Goal: Download file/media

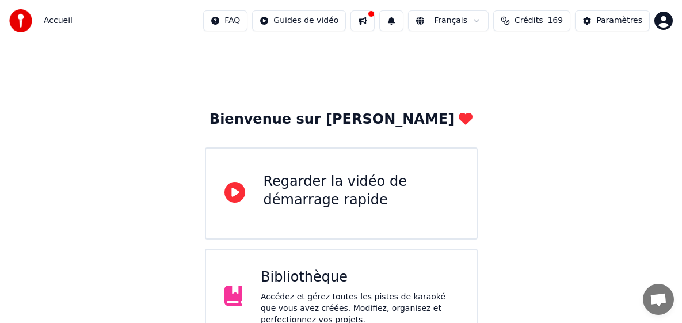
click at [365, 305] on div "Accédez et gérez toutes les pistes de karaoké que vous avez créées. Modifiez, o…" at bounding box center [359, 308] width 197 height 35
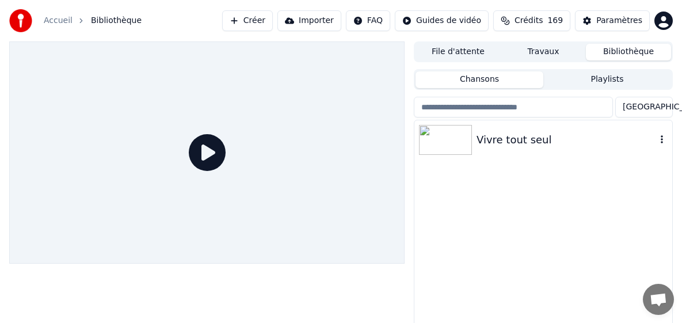
click at [450, 140] on div "Vivre tout seul" at bounding box center [565, 140] width 179 height 16
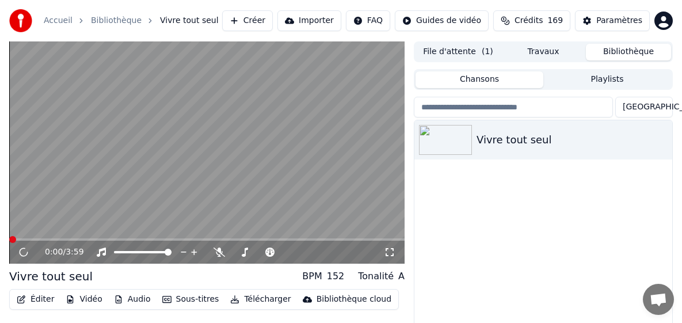
click at [263, 301] on button "Télécharger" at bounding box center [261, 299] width 70 height 16
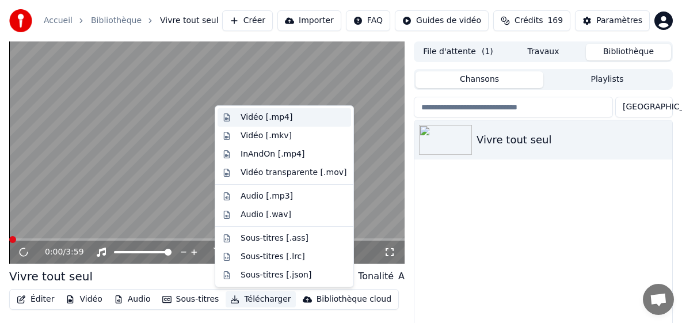
click at [277, 122] on div "Vidéo [.mp4]" at bounding box center [266, 118] width 52 height 12
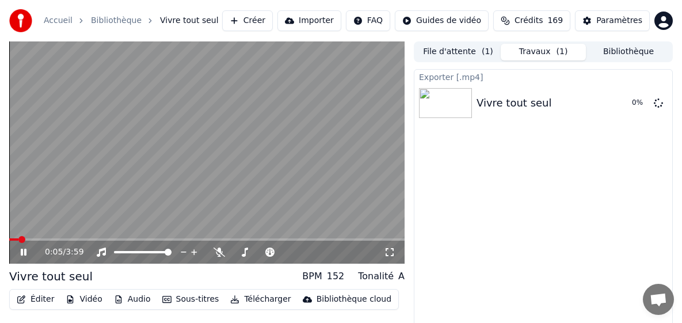
click at [26, 254] on icon at bounding box center [31, 251] width 26 height 9
click at [450, 17] on span "Crédits" at bounding box center [528, 21] width 28 height 12
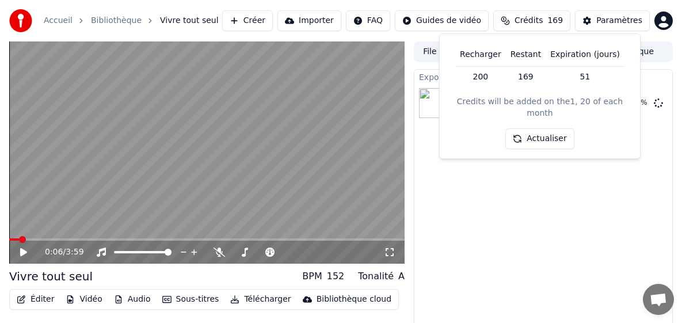
click at [450, 132] on button "Actualiser" at bounding box center [539, 138] width 68 height 21
click at [450, 211] on div "Exporter [.mp4] Vivre tout seul 84 %" at bounding box center [543, 206] width 259 height 274
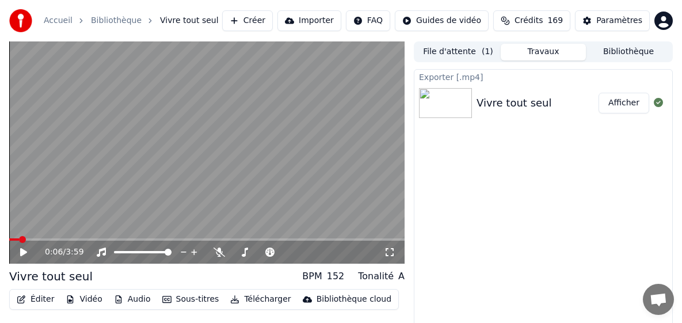
click at [450, 56] on button "Bibliothèque" at bounding box center [628, 52] width 85 height 17
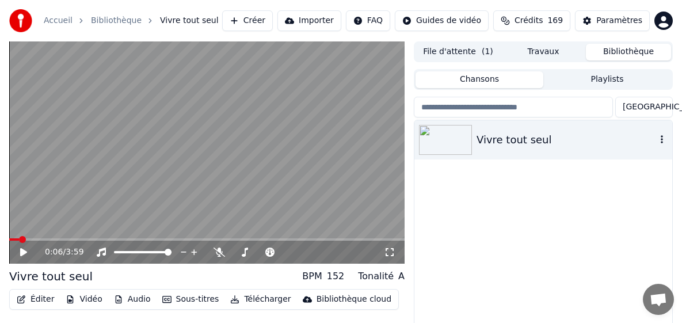
click at [450, 141] on icon "button" at bounding box center [662, 139] width 12 height 9
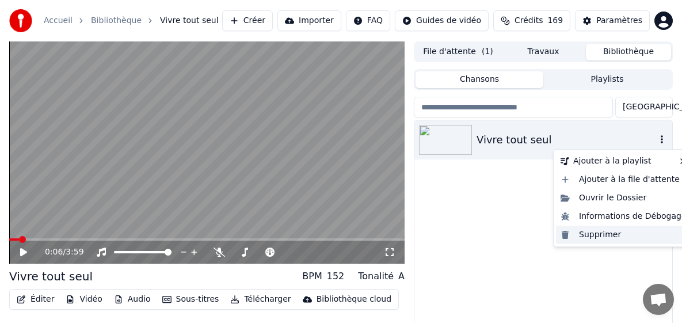
click at [450, 235] on div "Supprimer" at bounding box center [623, 235] width 135 height 18
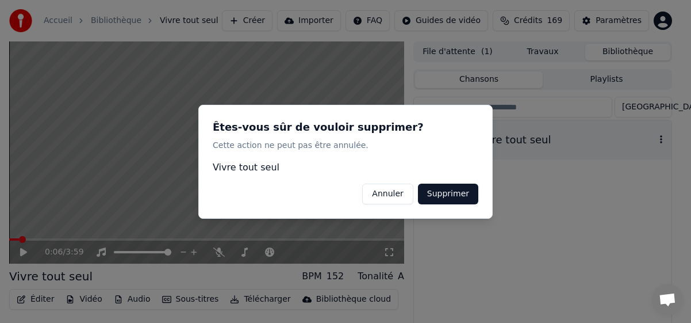
drag, startPoint x: 434, startPoint y: 189, endPoint x: 447, endPoint y: 188, distance: 13.3
click at [437, 189] on button "Supprimer" at bounding box center [448, 193] width 60 height 21
